Goal: Transaction & Acquisition: Purchase product/service

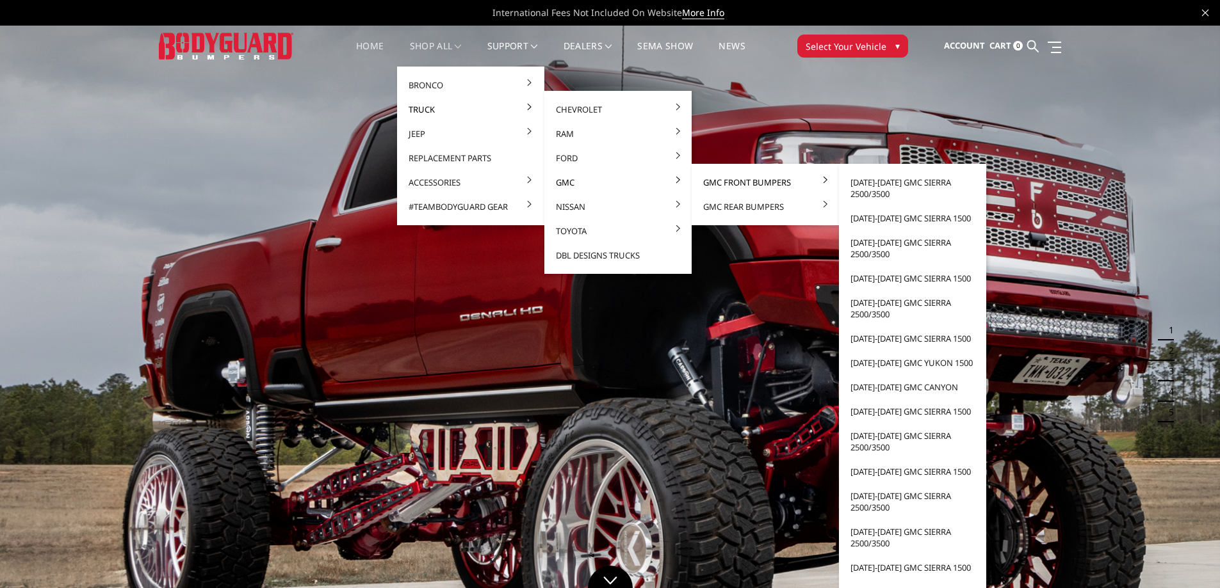
click at [741, 185] on link "GMC Front Bumpers" at bounding box center [765, 182] width 137 height 24
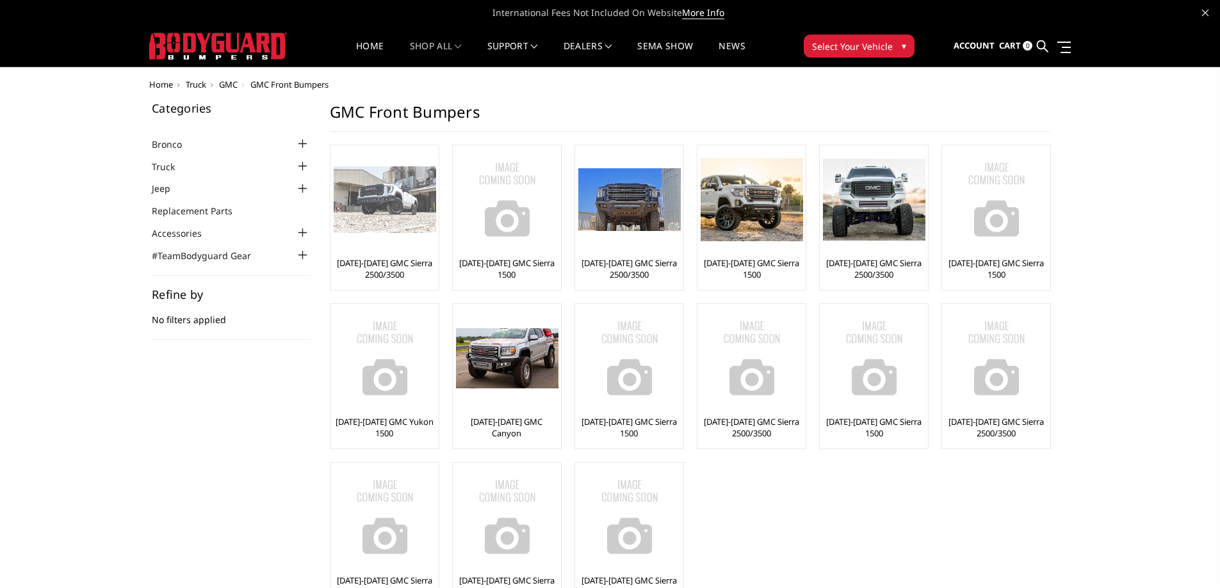
click at [350, 198] on img at bounding box center [385, 199] width 102 height 67
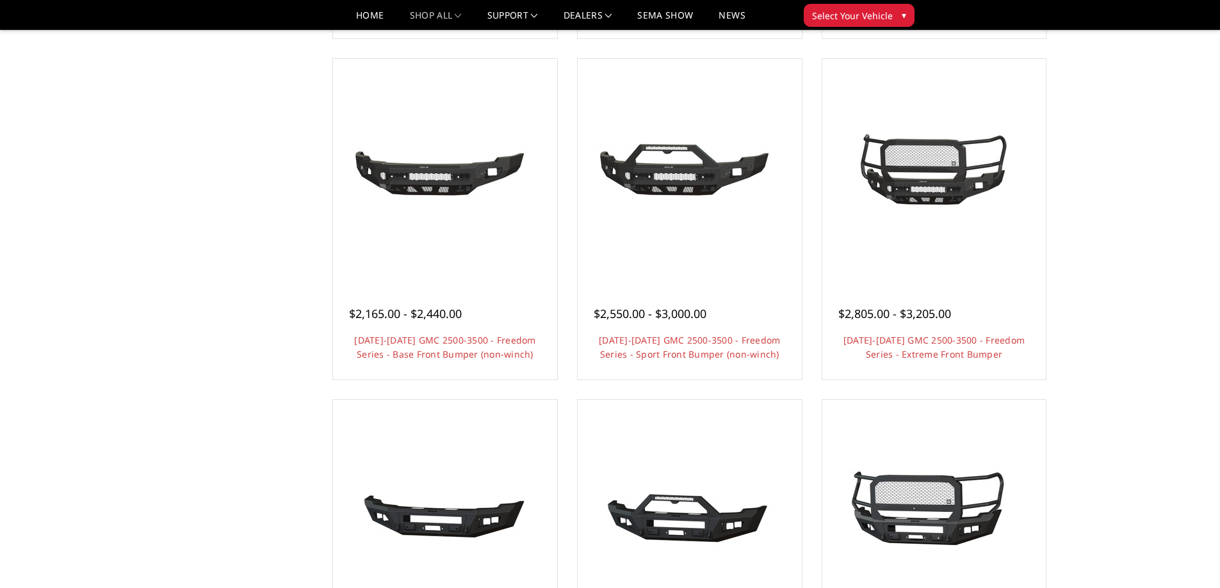
scroll to position [429, 0]
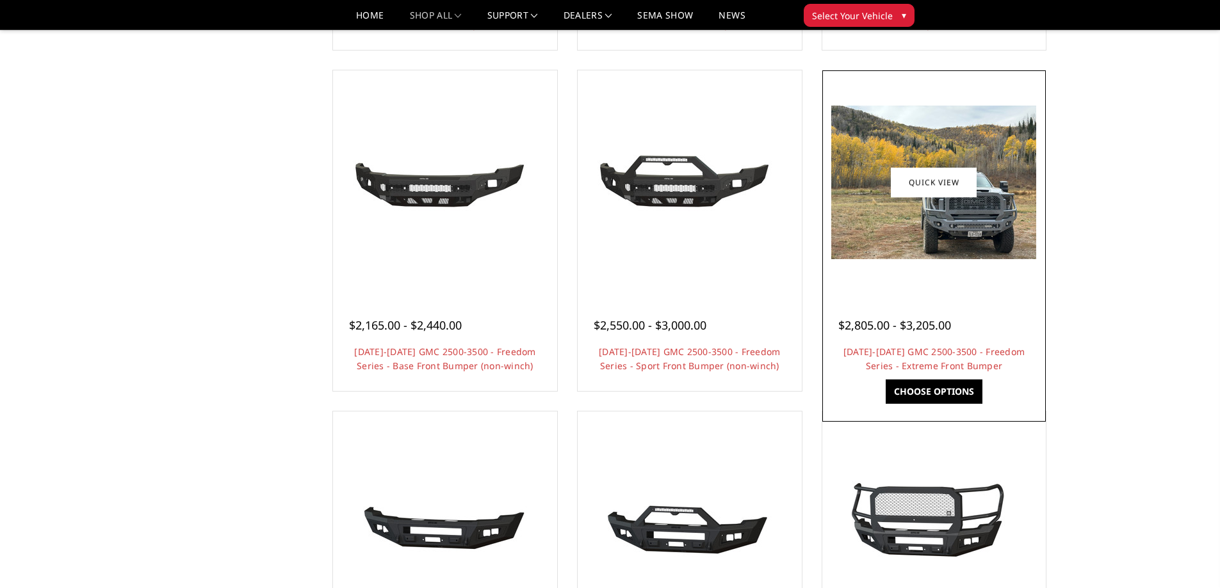
click at [965, 249] on img at bounding box center [933, 183] width 205 height 154
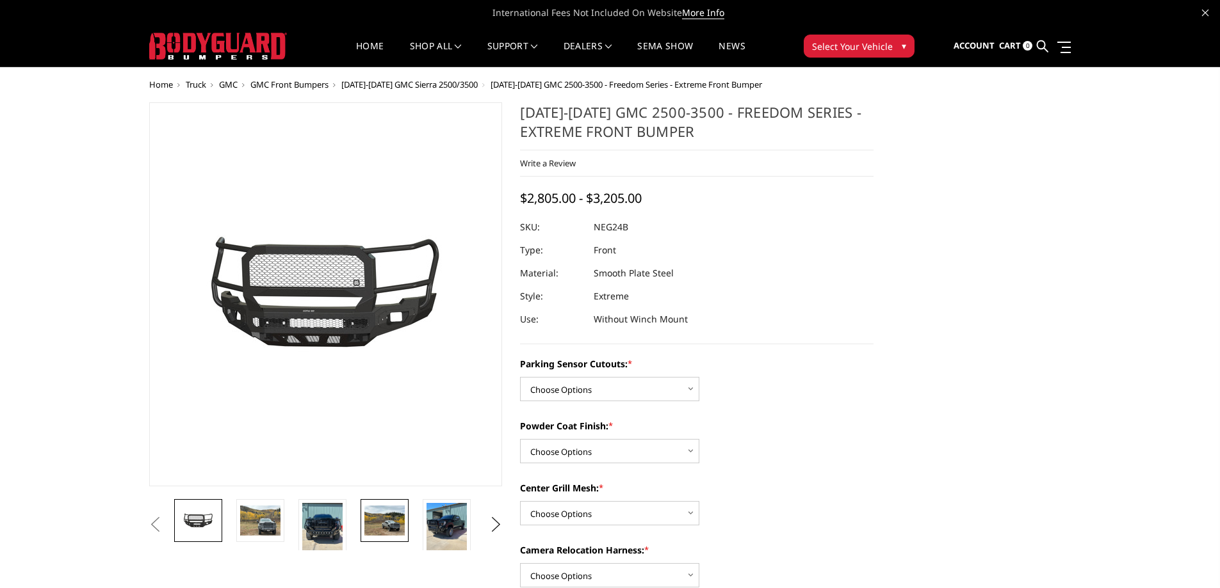
click at [376, 528] on img at bounding box center [384, 521] width 40 height 30
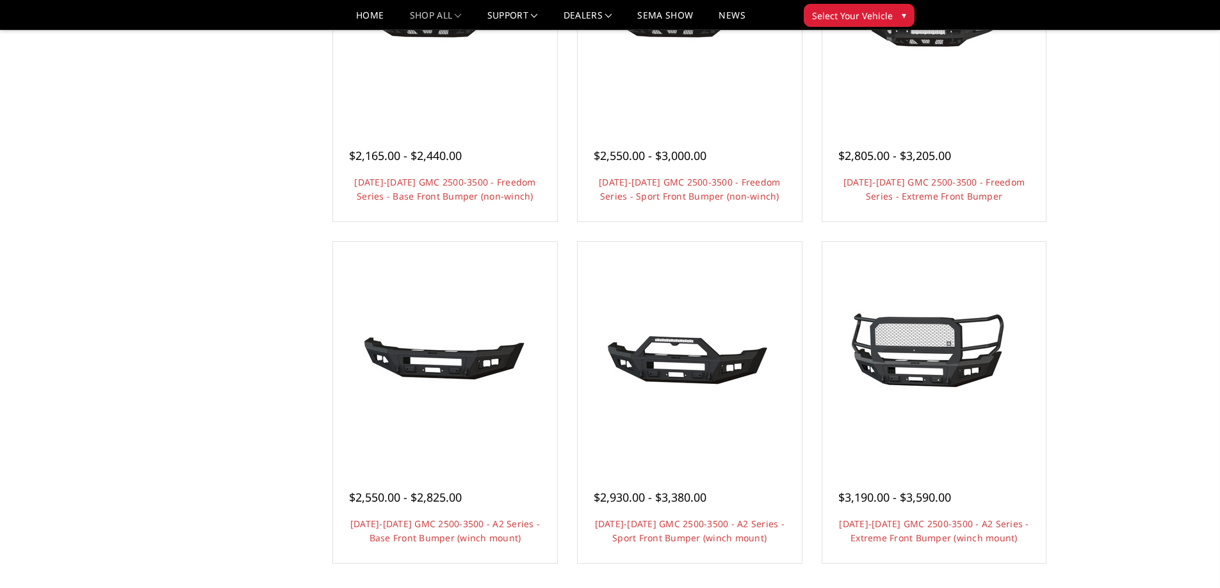
scroll to position [685, 0]
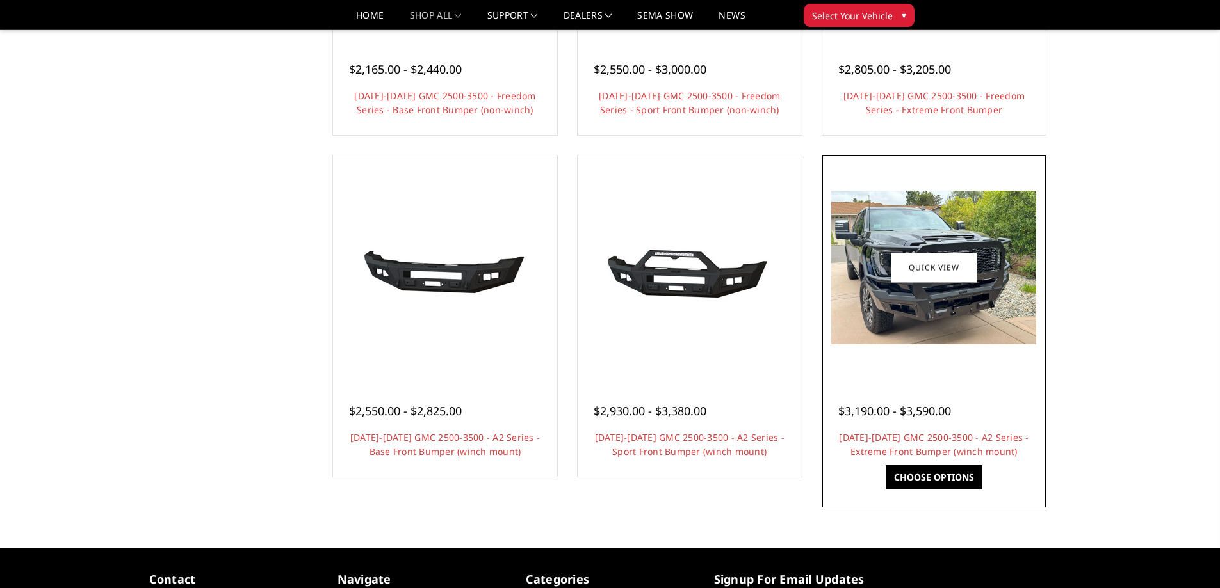
click at [939, 286] on img at bounding box center [933, 268] width 205 height 154
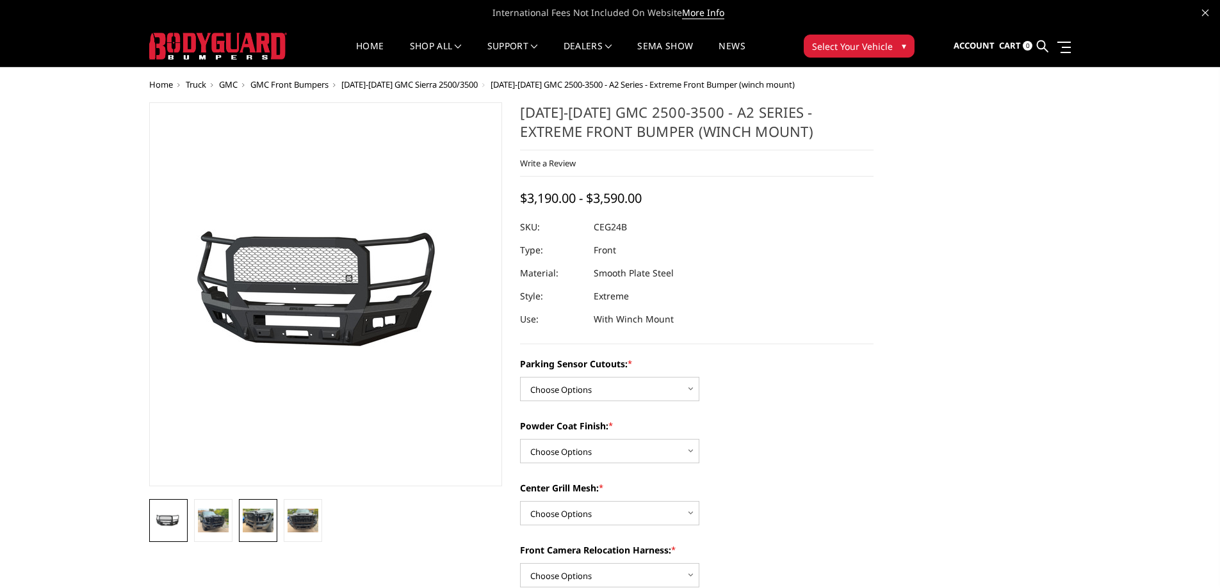
click at [248, 522] on img at bounding box center [258, 520] width 31 height 23
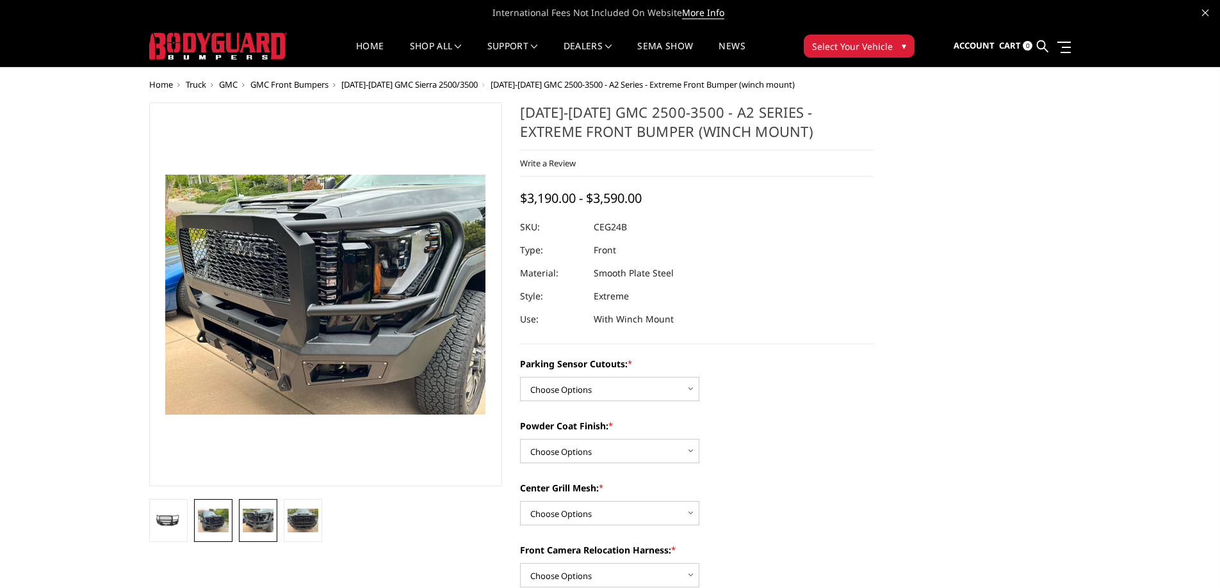
click at [200, 519] on img at bounding box center [213, 520] width 31 height 23
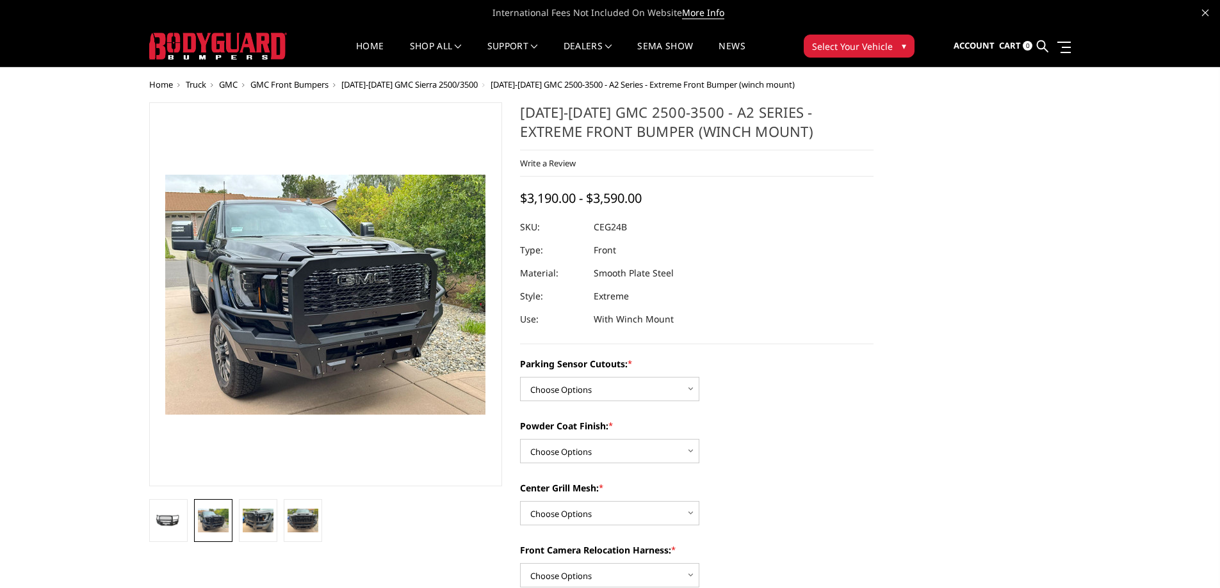
click at [324, 524] on li at bounding box center [302, 520] width 45 height 43
click at [313, 527] on img at bounding box center [302, 520] width 31 height 23
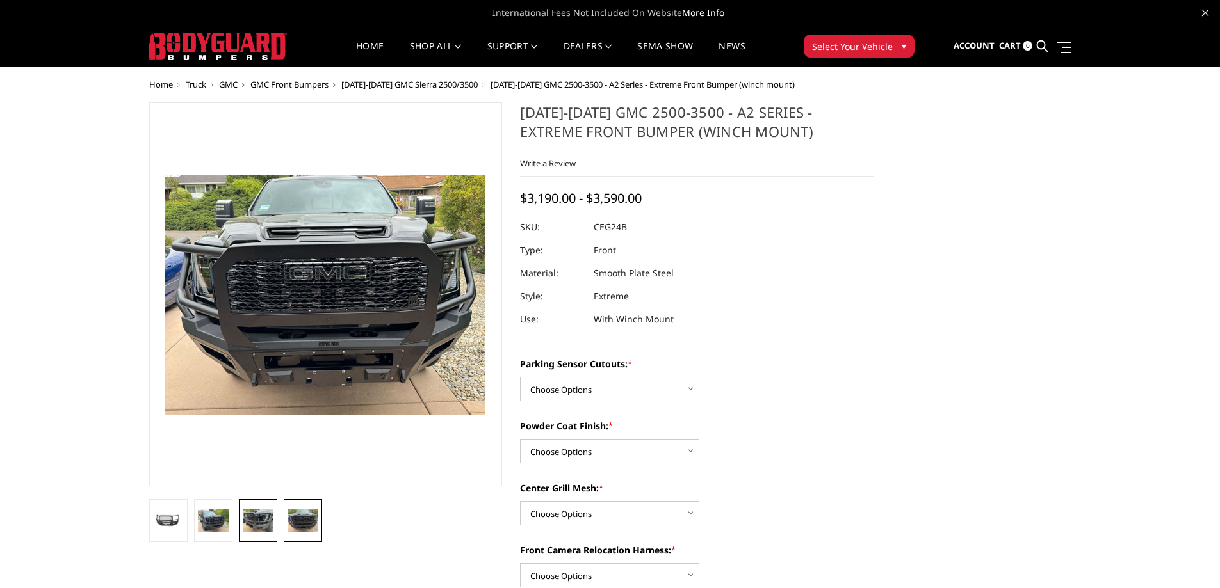
click at [246, 517] on img at bounding box center [258, 520] width 31 height 23
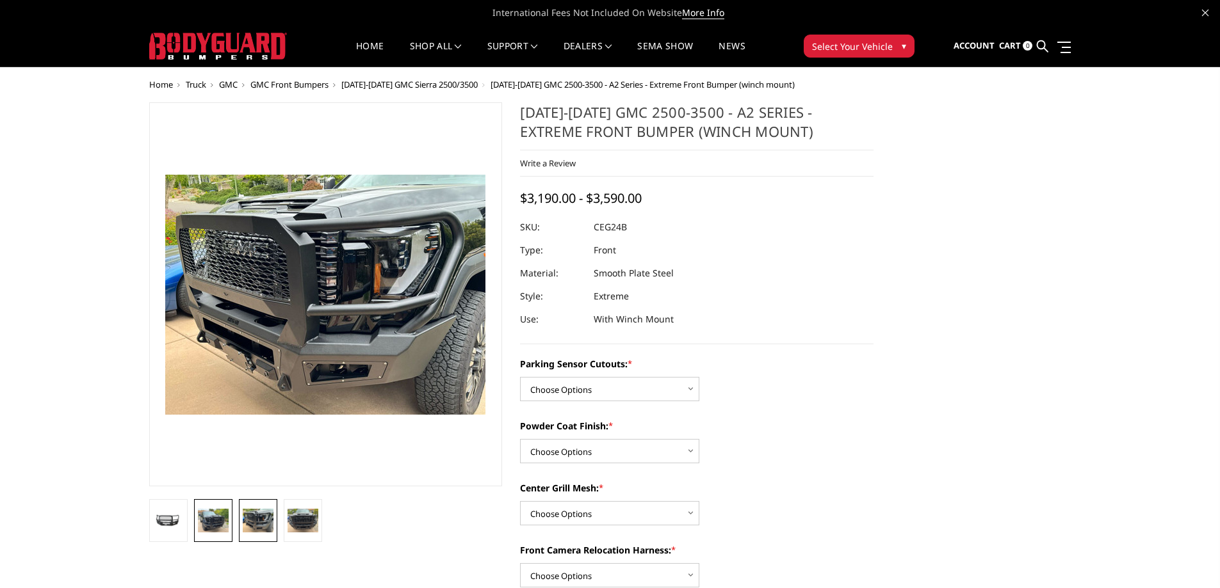
click at [222, 525] on img at bounding box center [213, 520] width 31 height 23
